Goal: Task Accomplishment & Management: Manage account settings

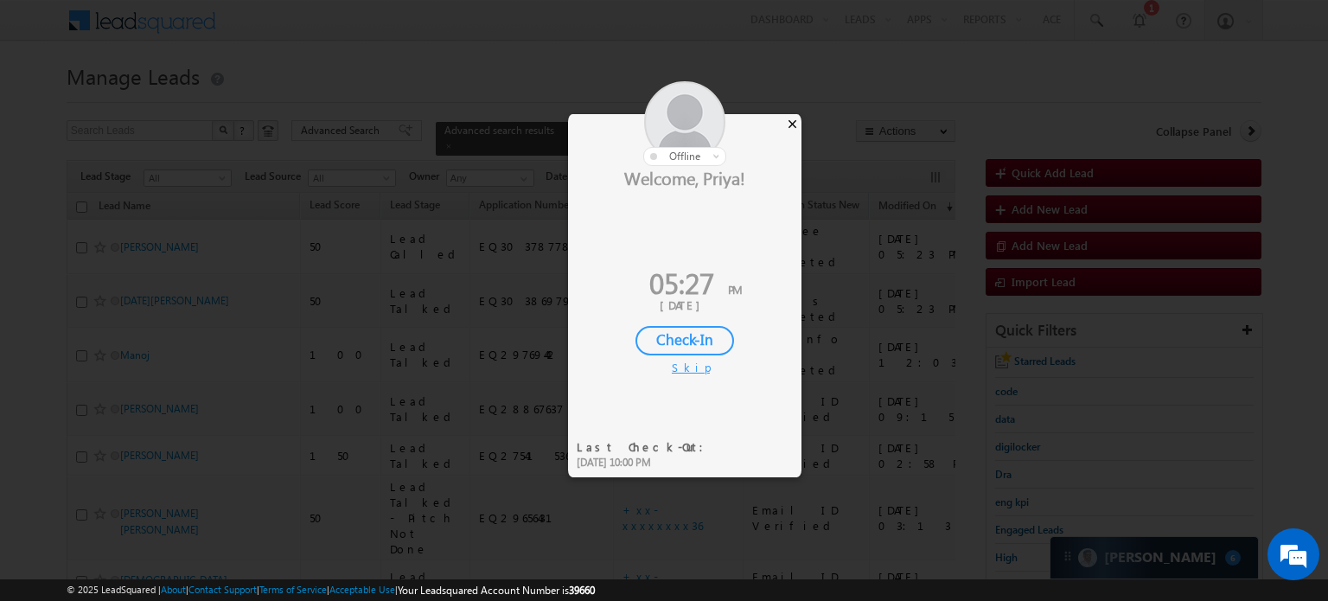
click at [796, 124] on div "×" at bounding box center [793, 123] width 18 height 19
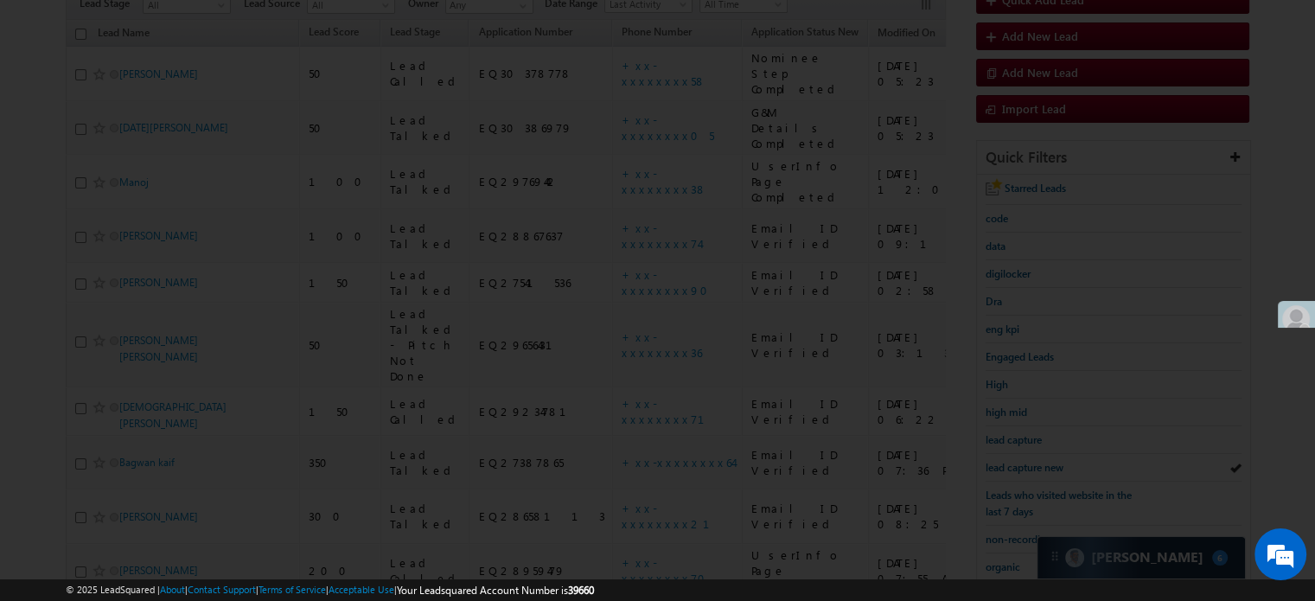
scroll to position [8247, 0]
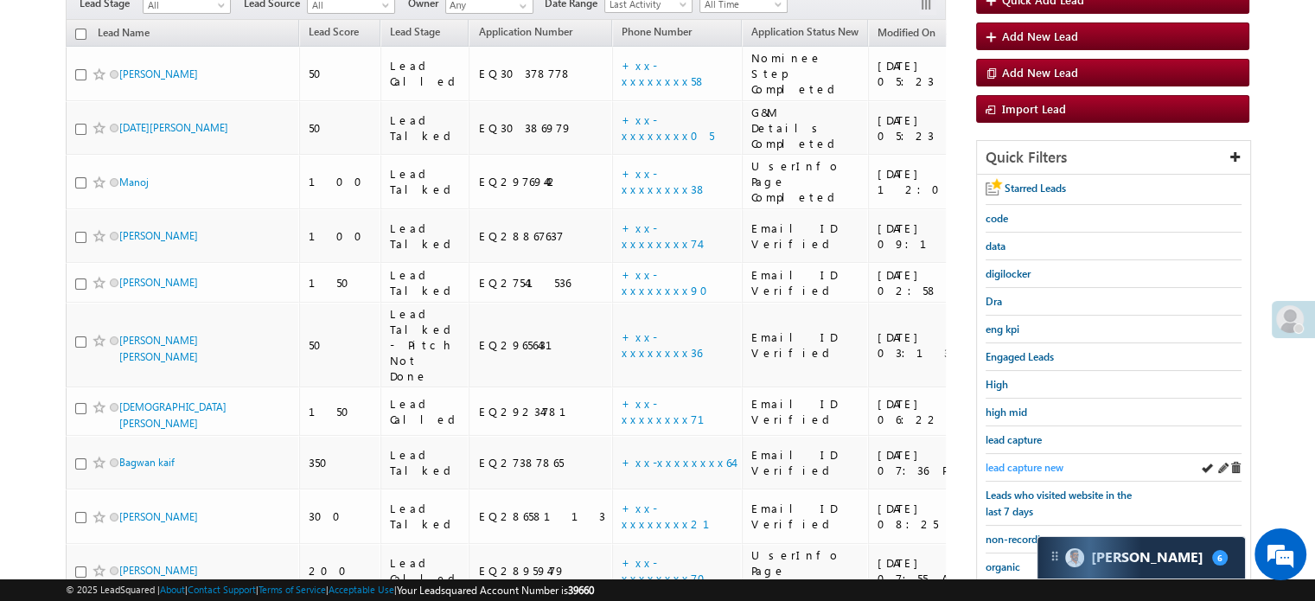
click at [1021, 464] on span "lead capture new" at bounding box center [1025, 467] width 78 height 13
